Goal: Task Accomplishment & Management: Manage account settings

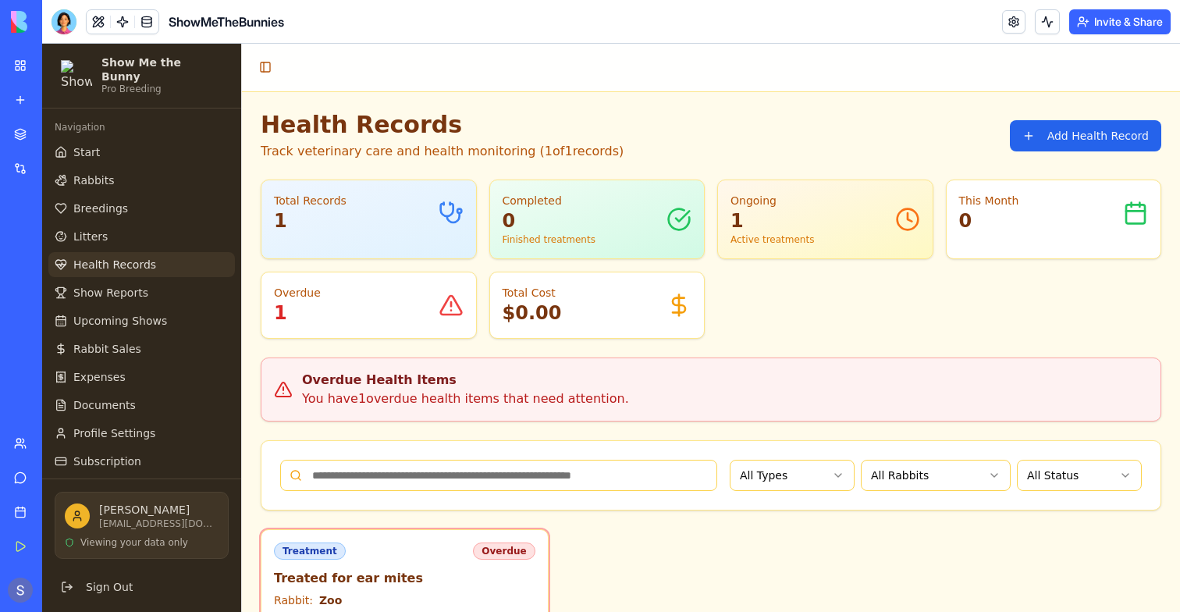
click at [1098, 34] on button "Invite & Share" at bounding box center [1120, 21] width 101 height 25
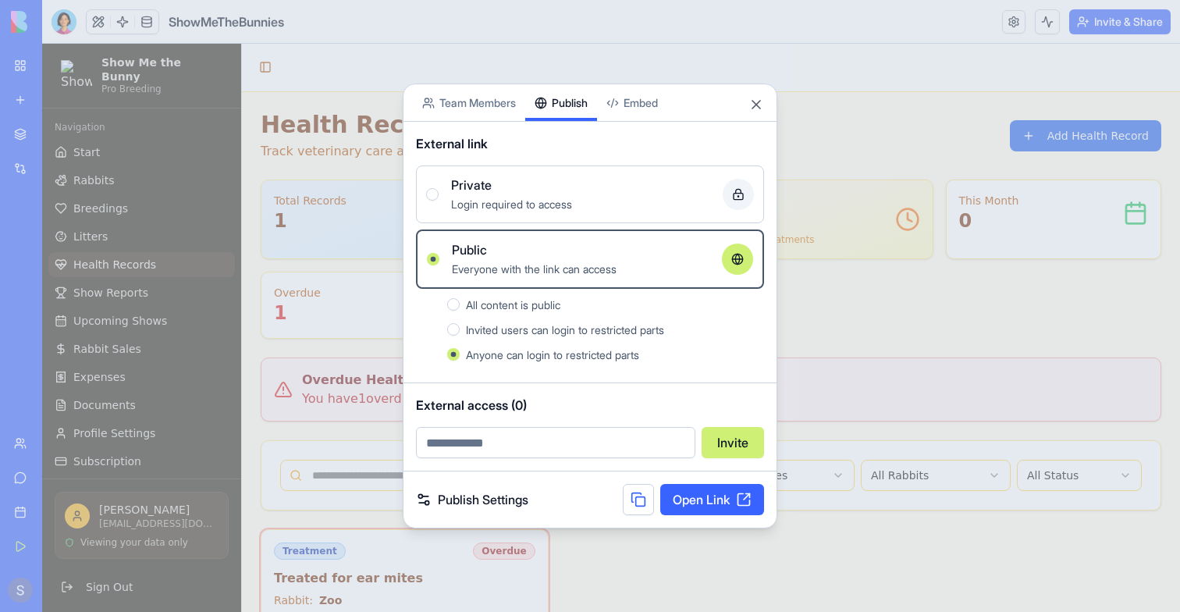
click at [101, 474] on div at bounding box center [590, 306] width 1180 height 612
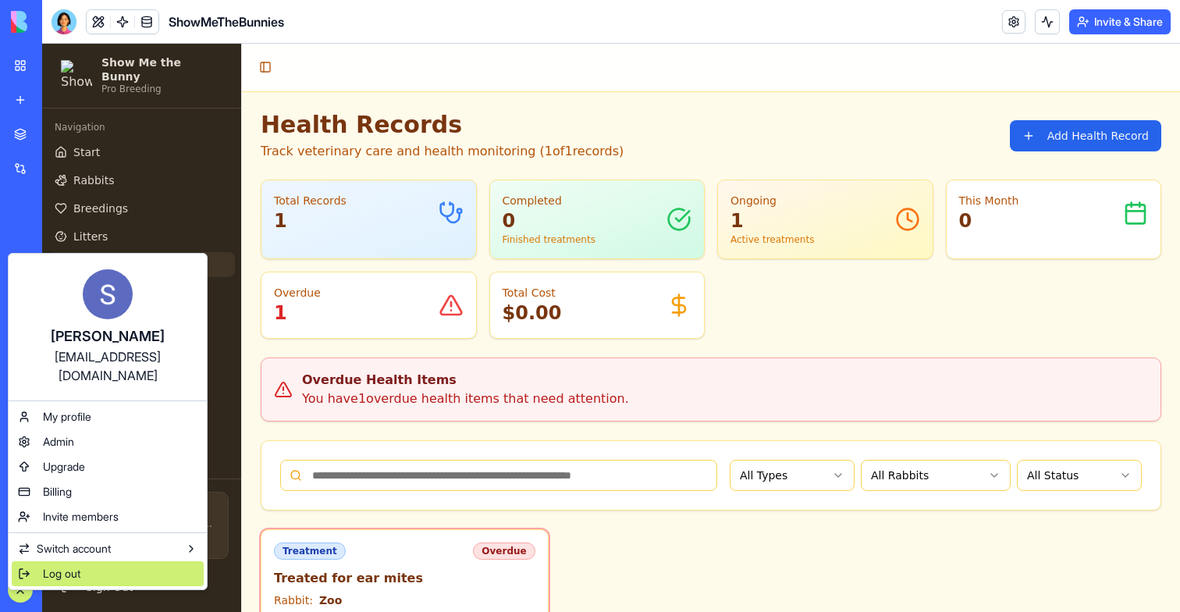
click at [66, 566] on span "Log out" at bounding box center [61, 574] width 37 height 16
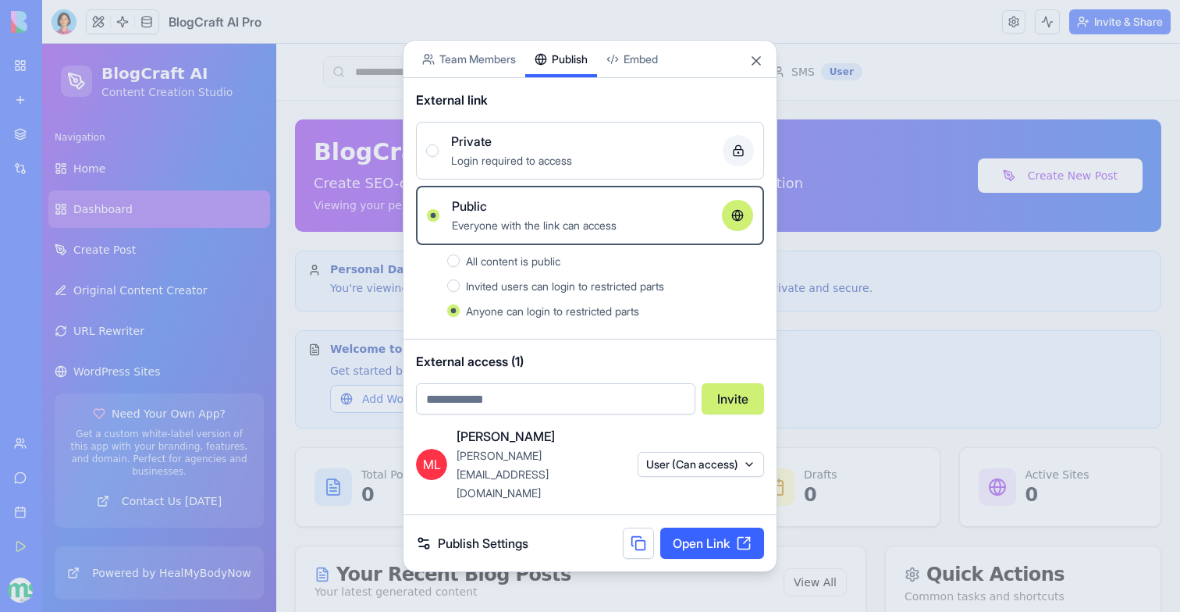
click at [840, 421] on div at bounding box center [590, 306] width 1180 height 612
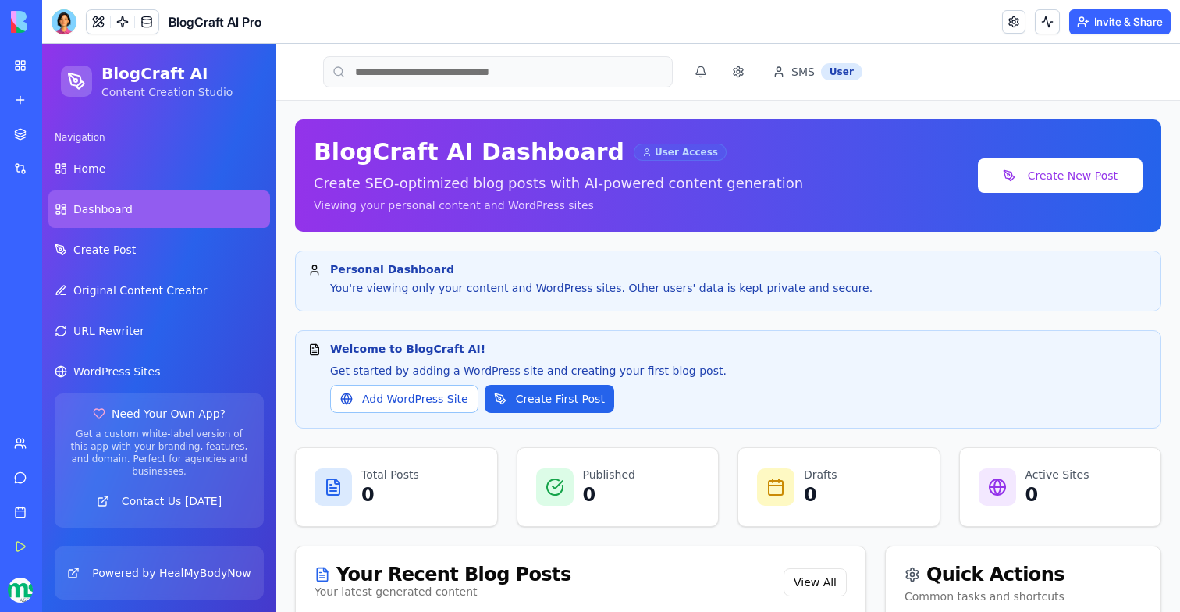
click at [1106, 15] on button "Invite & Share" at bounding box center [1120, 21] width 101 height 25
